Goal: Complete application form

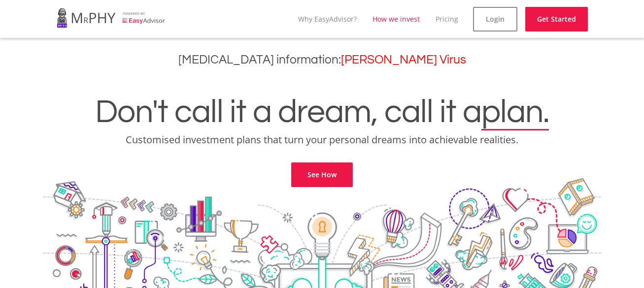
click at [403, 19] on link "How we invest" at bounding box center [396, 18] width 47 height 9
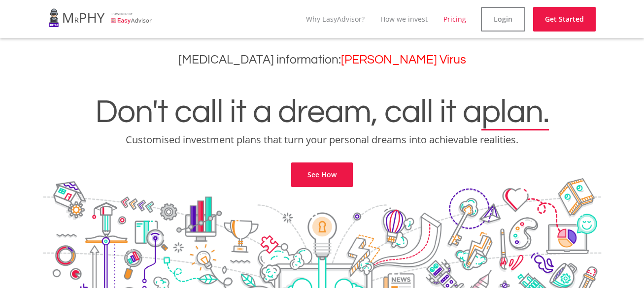
click at [460, 22] on link "Pricing" at bounding box center [454, 18] width 23 height 9
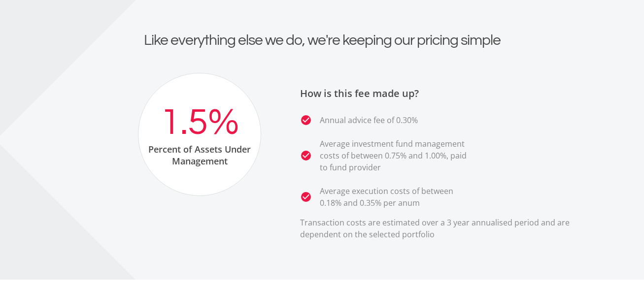
scroll to position [919, 0]
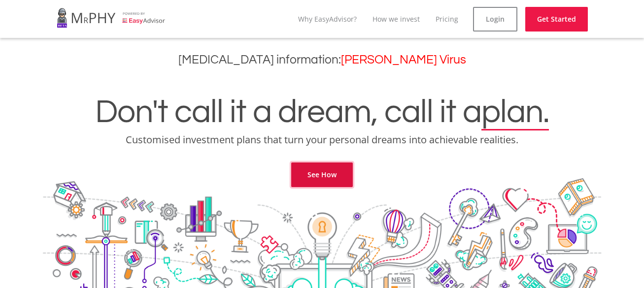
click at [329, 173] on link "See How" at bounding box center [322, 175] width 62 height 25
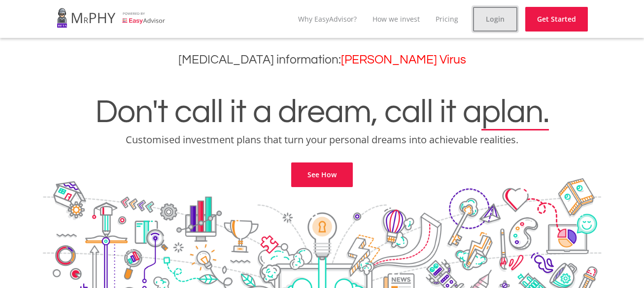
click at [478, 22] on link "Login" at bounding box center [495, 19] width 44 height 25
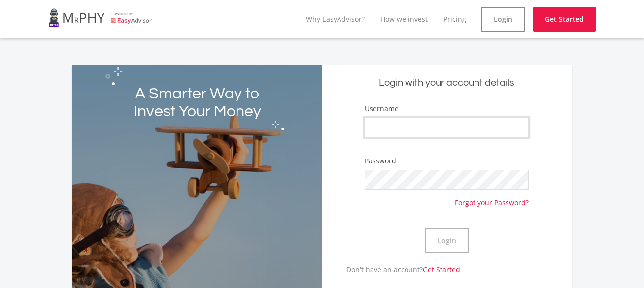
click at [409, 123] on input "Username" at bounding box center [447, 128] width 164 height 20
click at [412, 130] on input "Username" at bounding box center [447, 128] width 164 height 20
type input "BrentMann"
click at [425, 228] on button "Login" at bounding box center [447, 240] width 44 height 25
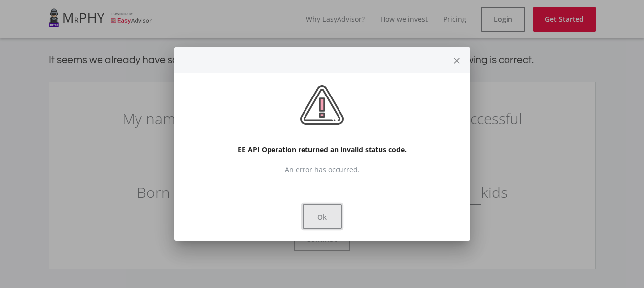
click at [319, 227] on button "Ok" at bounding box center [322, 216] width 39 height 25
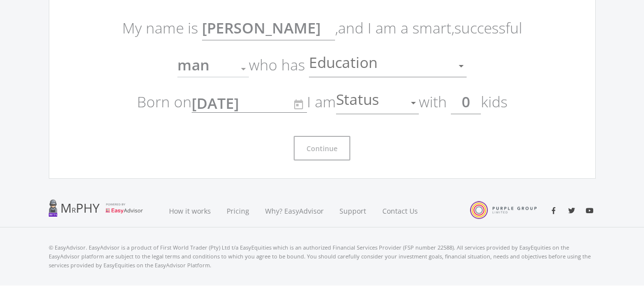
scroll to position [89, 0]
click at [333, 137] on div "Continue" at bounding box center [322, 146] width 414 height 33
click at [333, 136] on div "Continue" at bounding box center [322, 146] width 414 height 33
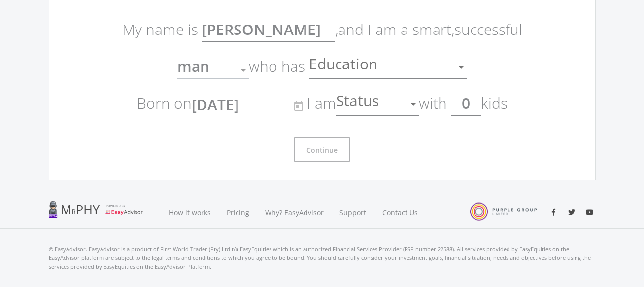
click at [333, 136] on div "Continue" at bounding box center [322, 146] width 414 height 33
click at [462, 68] on div at bounding box center [461, 68] width 5 height 2
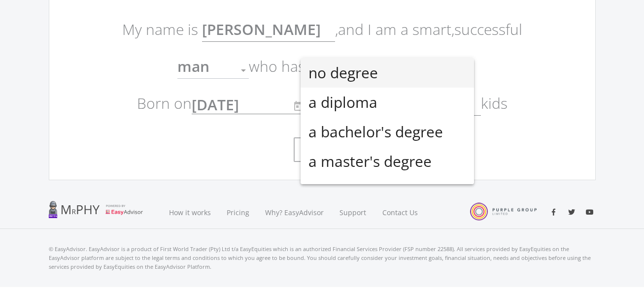
click at [557, 32] on div at bounding box center [322, 144] width 644 height 288
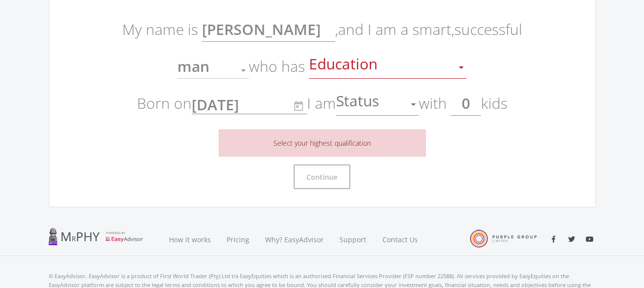
click at [557, 32] on ee-get-started-form "My name is [PERSON_NAME] , and I am a smart, successful man Gender who has Educ…" at bounding box center [322, 100] width 547 height 215
click at [411, 105] on div at bounding box center [413, 104] width 19 height 19
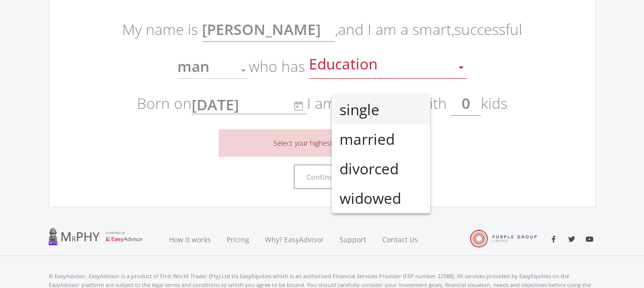
click at [487, 112] on div at bounding box center [322, 144] width 644 height 288
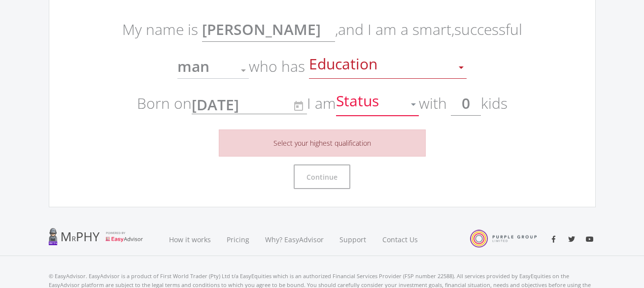
click at [394, 104] on div "Status" at bounding box center [370, 104] width 68 height 19
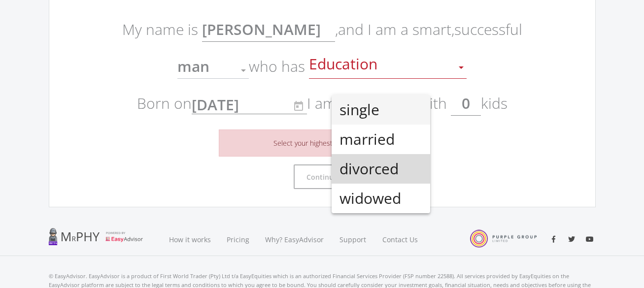
click at [379, 162] on span "divorced" at bounding box center [381, 169] width 83 height 30
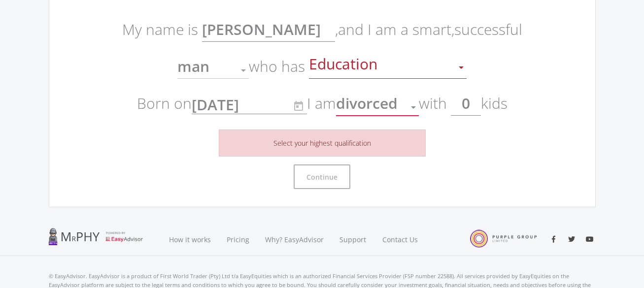
click at [414, 106] on div at bounding box center [413, 107] width 5 height 2
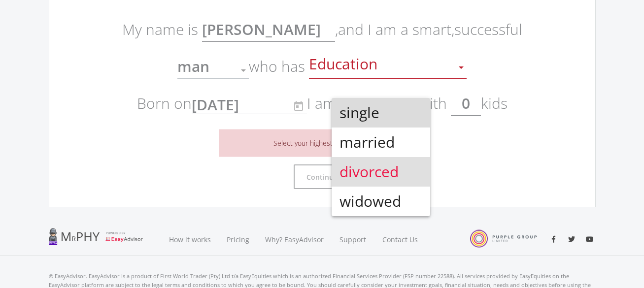
click at [388, 112] on span "single" at bounding box center [381, 113] width 83 height 30
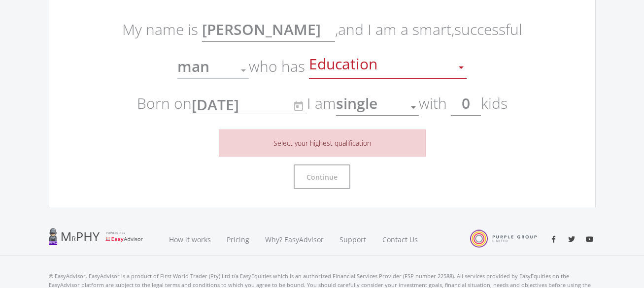
click at [400, 116] on form "My name is [PERSON_NAME] , and I am a smart, successful man Gender who has Educ…" at bounding box center [322, 100] width 414 height 178
click at [449, 70] on div "Education" at bounding box center [380, 67] width 143 height 19
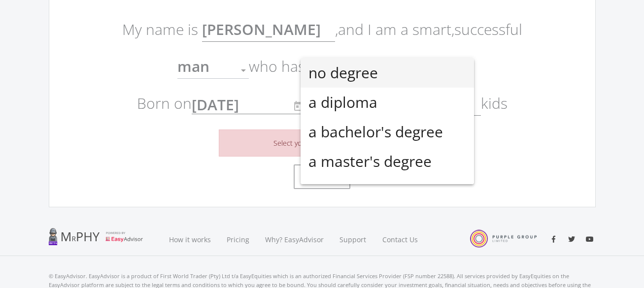
click at [424, 78] on span "no degree" at bounding box center [387, 73] width 158 height 30
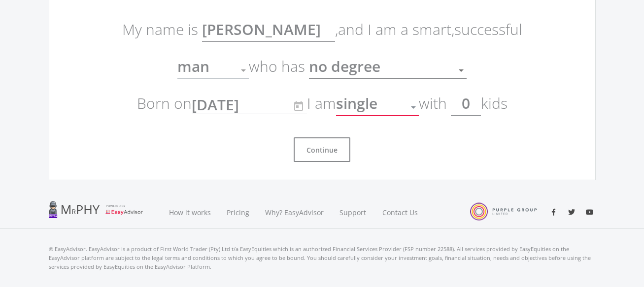
click at [377, 104] on span "single" at bounding box center [356, 103] width 41 height 20
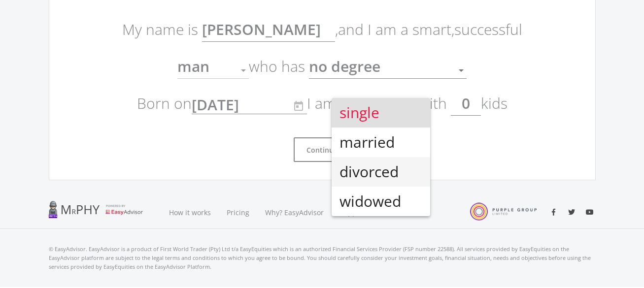
click at [374, 164] on span "divorced" at bounding box center [381, 172] width 83 height 30
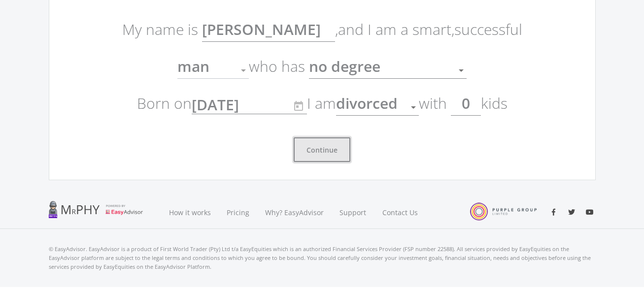
click at [325, 147] on button "Continue" at bounding box center [322, 149] width 57 height 25
click at [325, 148] on button "Continue" at bounding box center [322, 149] width 57 height 25
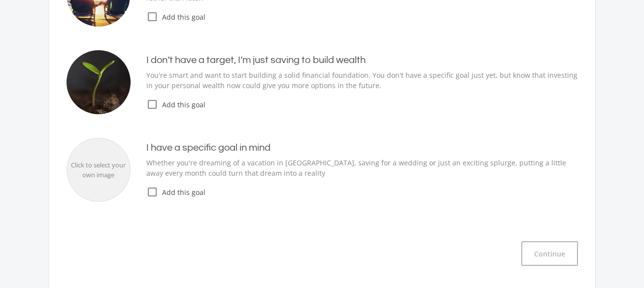
scroll to position [207, 0]
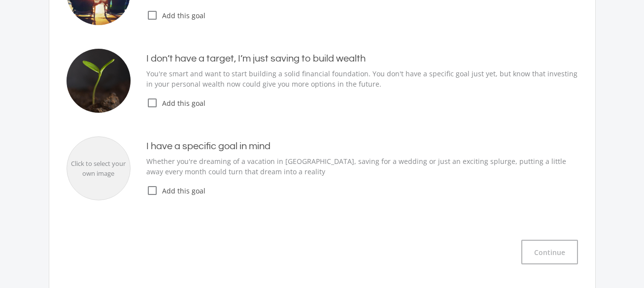
click at [153, 103] on icon "check_box_outline_blank" at bounding box center [152, 103] width 12 height 12
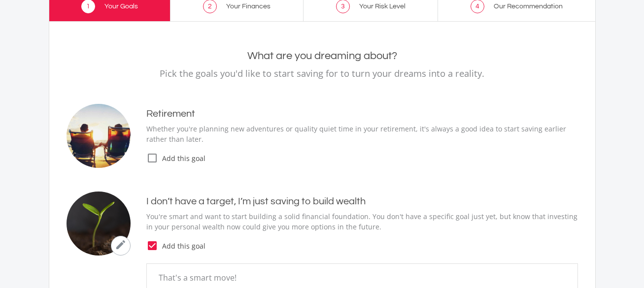
scroll to position [0, 0]
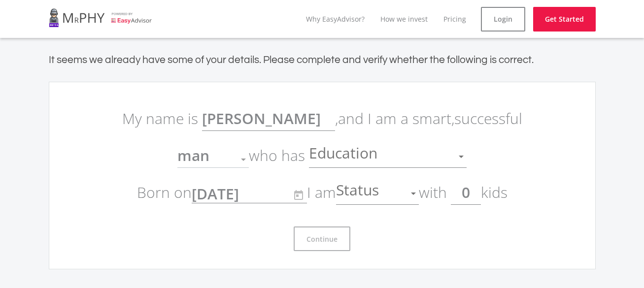
scroll to position [89, 0]
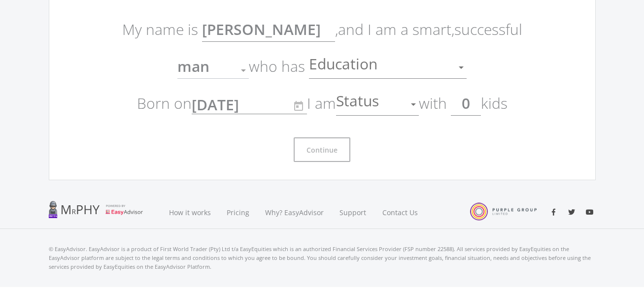
click at [411, 107] on div at bounding box center [413, 104] width 19 height 19
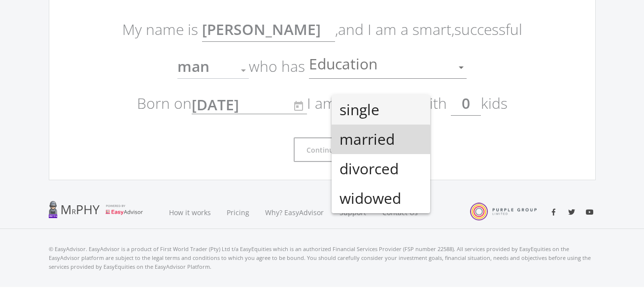
click at [376, 144] on span "married" at bounding box center [381, 140] width 83 height 30
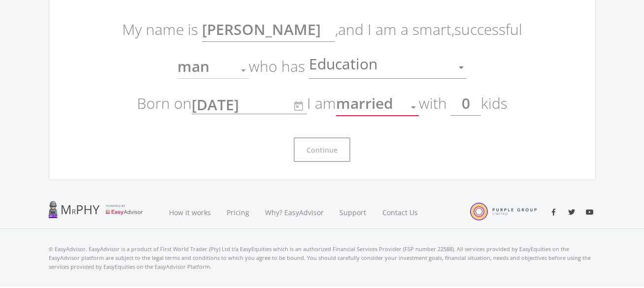
click at [408, 107] on div at bounding box center [413, 107] width 19 height 19
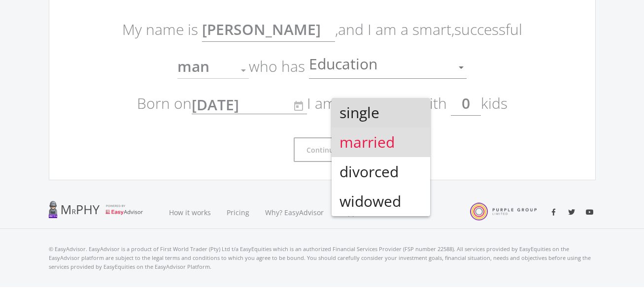
click at [397, 115] on span "single" at bounding box center [381, 113] width 83 height 30
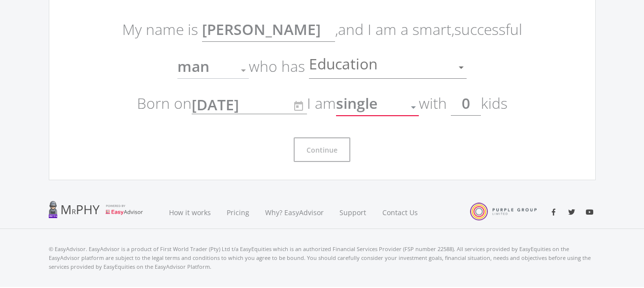
click at [412, 108] on div at bounding box center [413, 107] width 19 height 19
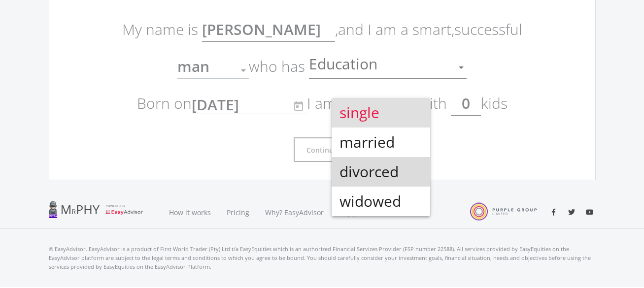
click at [423, 165] on mat-option "divorced" at bounding box center [381, 172] width 99 height 30
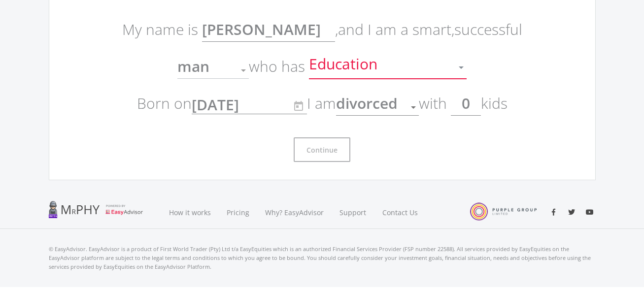
click at [387, 61] on div "Education" at bounding box center [380, 67] width 143 height 19
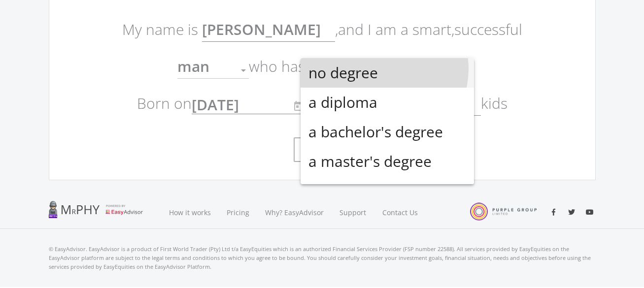
click at [380, 69] on span "no degree" at bounding box center [387, 73] width 158 height 30
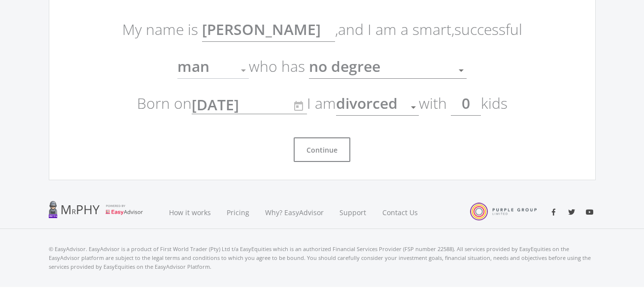
click at [296, 15] on p "My name is [PERSON_NAME] , and I am a smart, successful man Gender who has no d…" at bounding box center [322, 66] width 414 height 111
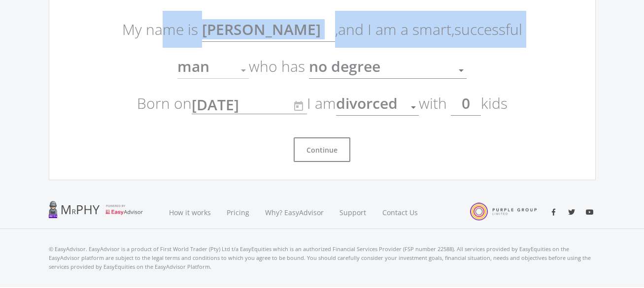
click at [296, 15] on p "My name is [PERSON_NAME] , and I am a smart, successful man Gender who has no d…" at bounding box center [322, 66] width 414 height 111
click at [295, 16] on p "My name is [PERSON_NAME] , and I am a smart, successful man Gender who has no d…" at bounding box center [322, 66] width 414 height 111
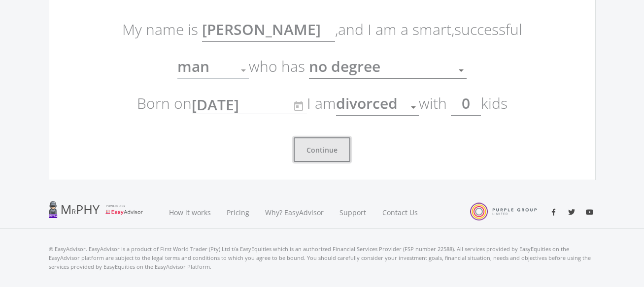
click at [336, 155] on button "Continue" at bounding box center [322, 149] width 57 height 25
click at [328, 154] on button "Continue" at bounding box center [322, 149] width 57 height 25
click at [333, 148] on button "Continue" at bounding box center [322, 149] width 57 height 25
